Goal: Information Seeking & Learning: Learn about a topic

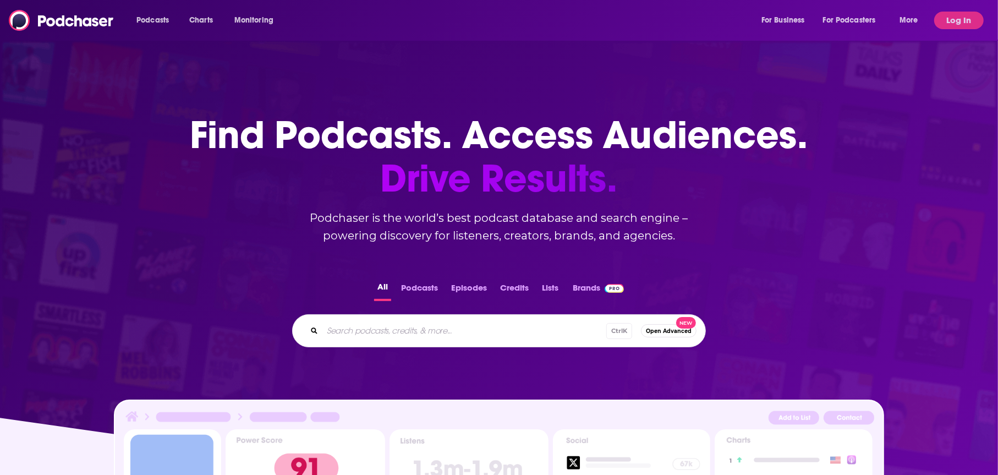
click at [963, 12] on button "Log In" at bounding box center [960, 21] width 50 height 18
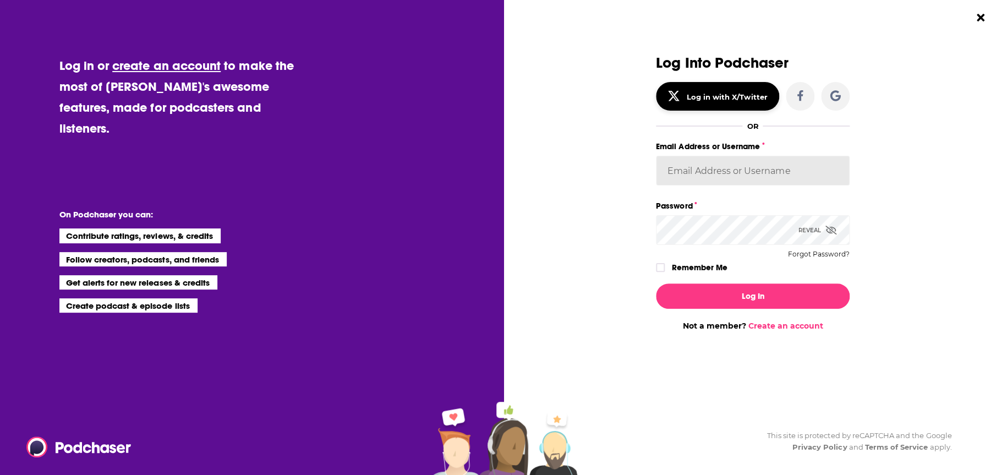
type input "elleb2btech"
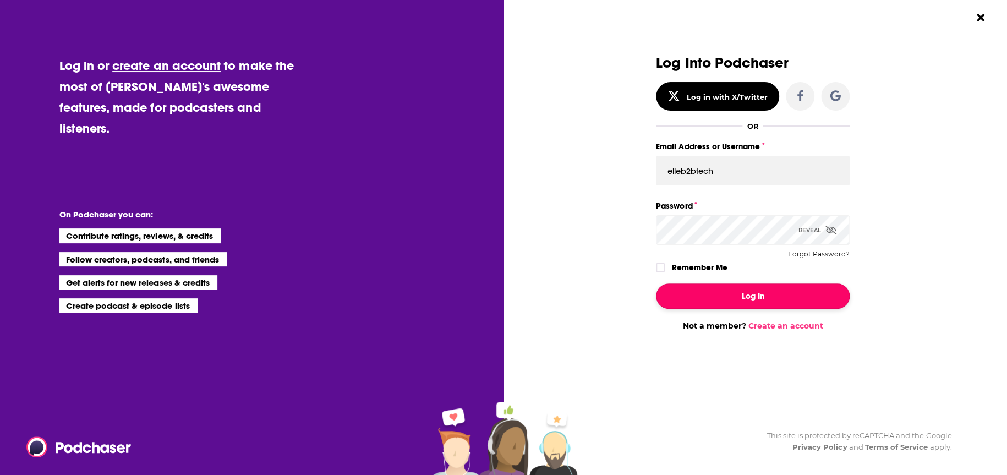
click at [742, 292] on button "Log In" at bounding box center [753, 295] width 194 height 25
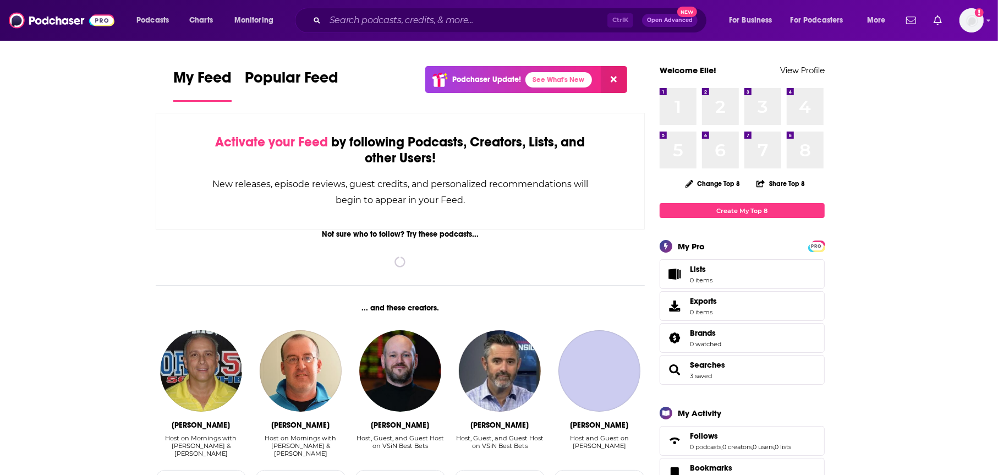
click at [485, 10] on div "Ctrl K Open Advanced New" at bounding box center [501, 20] width 412 height 25
click at [484, 28] on input "Search podcasts, credits, & more..." at bounding box center [466, 21] width 282 height 18
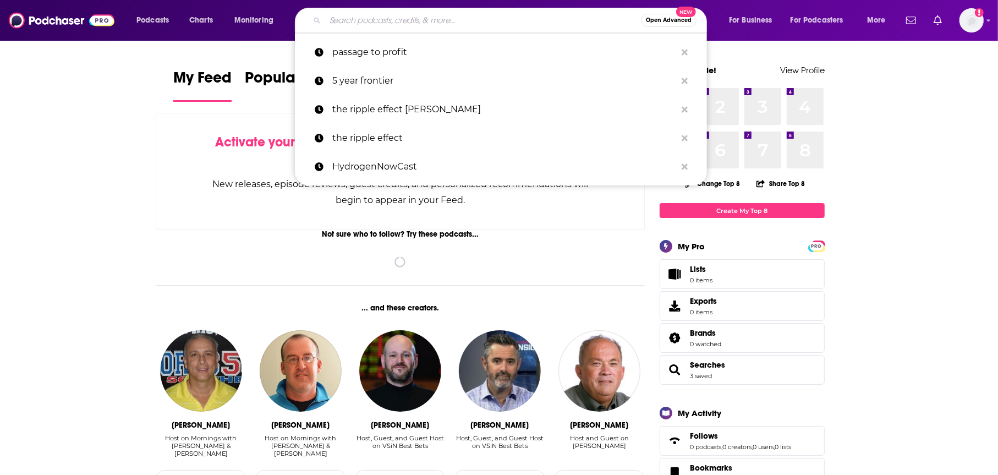
paste input "CONFIDENCE THROUGH HEALTH PODCAST"
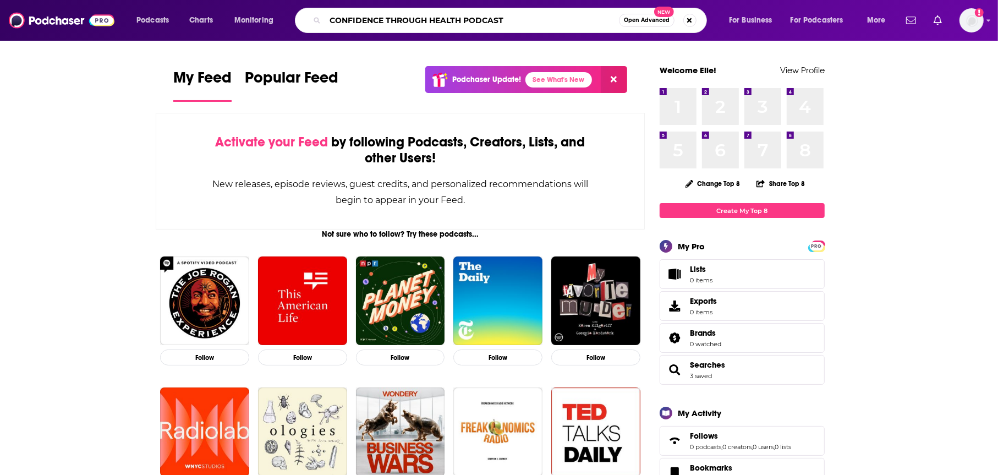
type input "CONFIDENCE THROUGH HEALTH PODCAST"
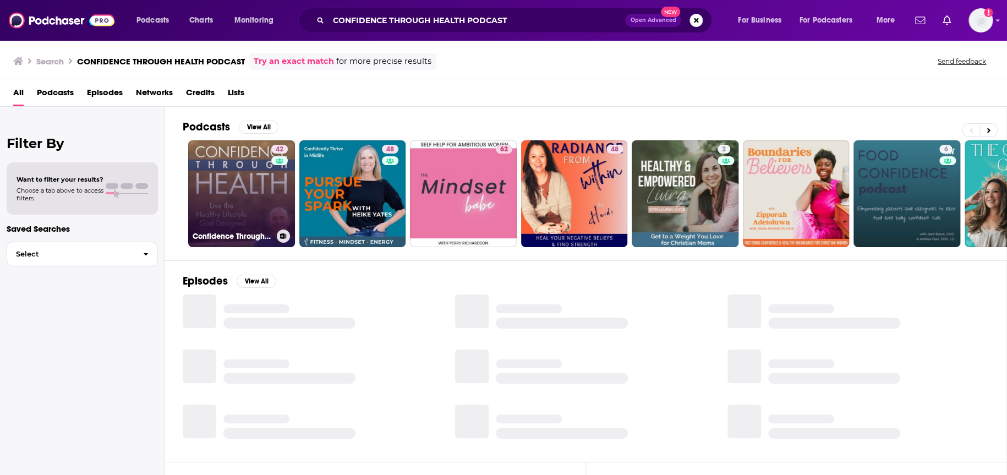
click at [224, 169] on link "42 Confidence Through Health" at bounding box center [241, 193] width 107 height 107
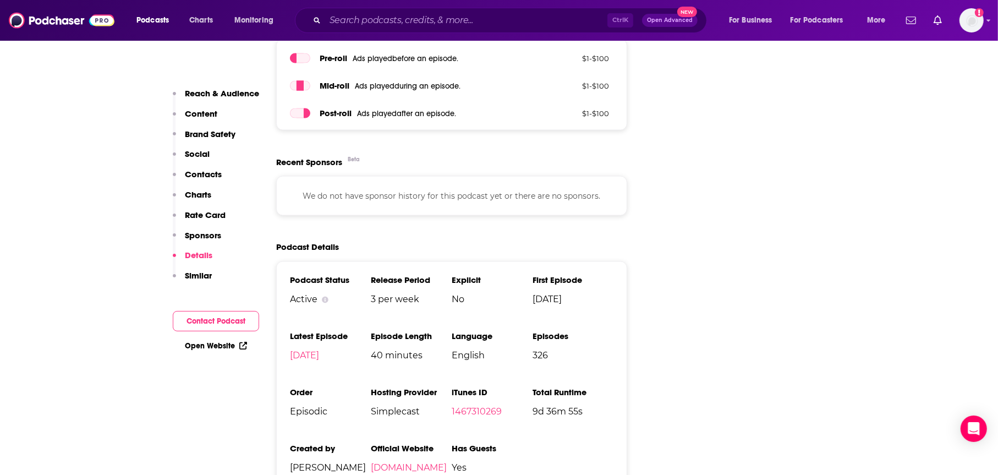
scroll to position [1541, 0]
